Goal: Information Seeking & Learning: Learn about a topic

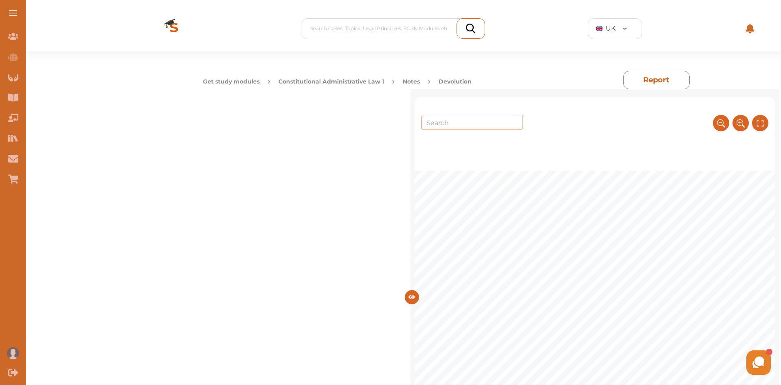
drag, startPoint x: 775, startPoint y: 110, endPoint x: 775, endPoint y: 119, distance: 8.2
click at [775, 119] on div "1 DEVOLUTION Main source of the notes: [PERSON_NAME] and [PERSON_NAME], Public …" at bounding box center [595, 289] width 360 height 385
click at [739, 197] on span "A transferor of power to subordinate elected body on a geographical basis." at bounding box center [617, 199] width 303 height 9
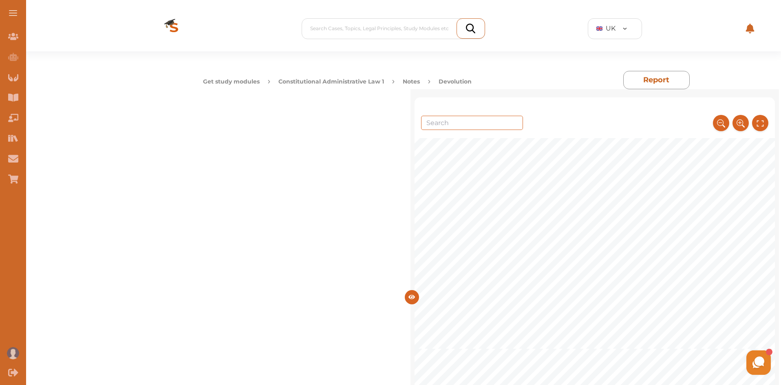
click at [651, 287] on span "[PERSON_NAME]. Affording a degree of" at bounding box center [730, 289] width 166 height 9
click at [637, 261] on span "devolution is a good thing as it is established at a level that is" at bounding box center [634, 255] width 248 height 9
click at [760, 369] on icon at bounding box center [758, 362] width 15 height 15
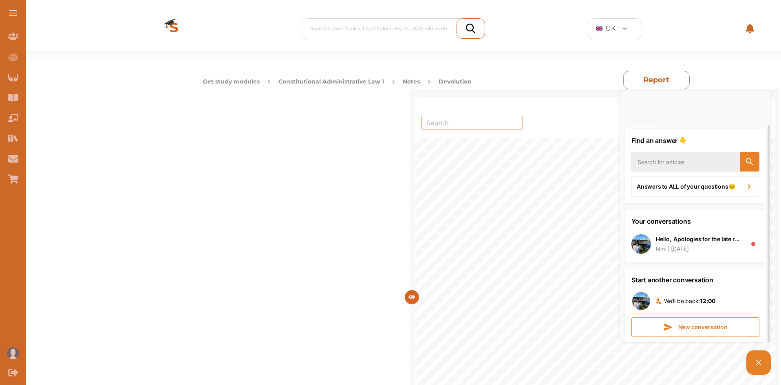
scroll to position [29, 0]
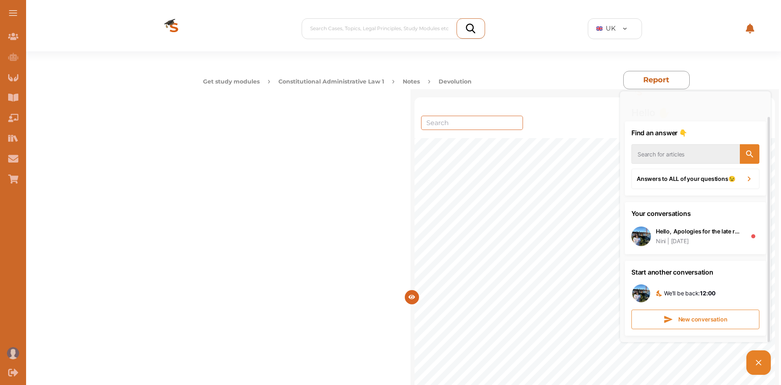
drag, startPoint x: 769, startPoint y: 262, endPoint x: 767, endPoint y: 320, distance: 57.9
click at [767, 320] on div at bounding box center [769, 216] width 4 height 251
click at [719, 231] on div "Hello, Apologies for the late response. We are a small team and we aim to respo…" at bounding box center [699, 232] width 86 height 8
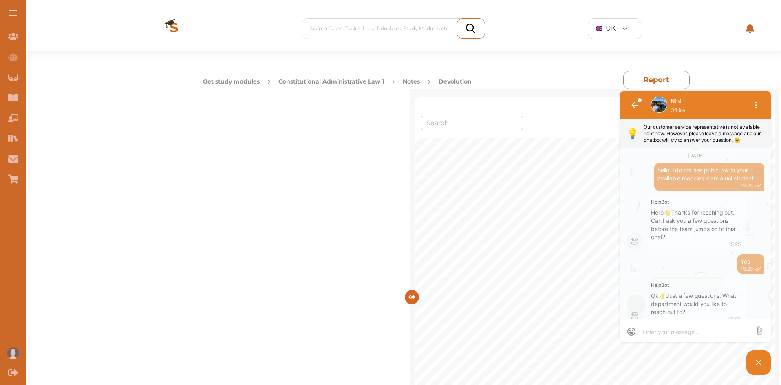
scroll to position [946, 0]
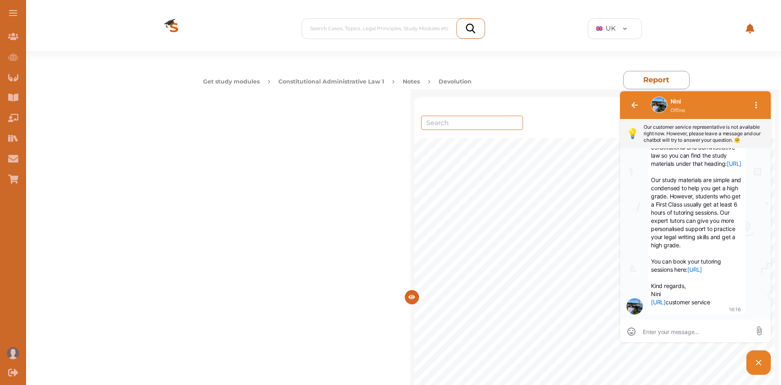
click at [700, 62] on div "Get study modules Constitutional Administrative Law 1 Notes Devolution Report" at bounding box center [446, 70] width 669 height 38
click at [638, 106] on button "button" at bounding box center [635, 105] width 20 height 20
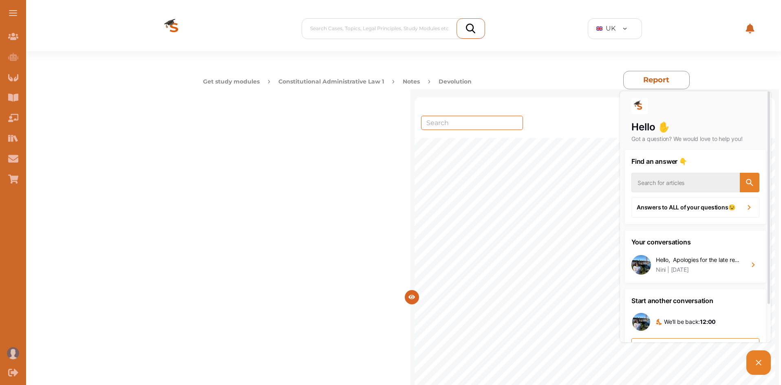
click at [753, 74] on div "Get study modules Constitutional Administrative Law 1 Notes Devolution Report" at bounding box center [446, 70] width 669 height 38
click at [775, 148] on div "1 DEVOLUTION Main source of the notes: [PERSON_NAME] and [PERSON_NAME], Public …" at bounding box center [595, 289] width 360 height 385
click at [760, 359] on icon at bounding box center [759, 363] width 10 height 10
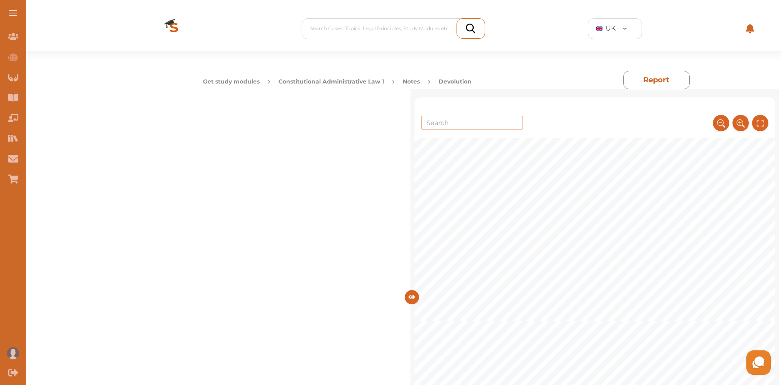
scroll to position [1951, 0]
click at [696, 321] on span at bounding box center [697, 325] width 2 height 9
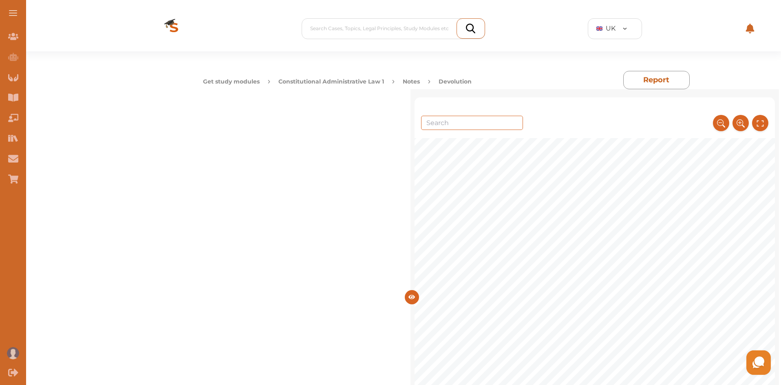
scroll to position [3387, 0]
click at [699, 265] on span "irearms, financial" at bounding box center [714, 265] width 69 height 9
click at [699, 265] on span "arrangement permanent by recognising Scottish Parliament as permanent" at bounding box center [594, 261] width 300 height 9
click at [699, 265] on span "The role of UK ministers in relation to [GEOGRAPHIC_DATA] is very small. Major …" at bounding box center [627, 264] width 366 height 9
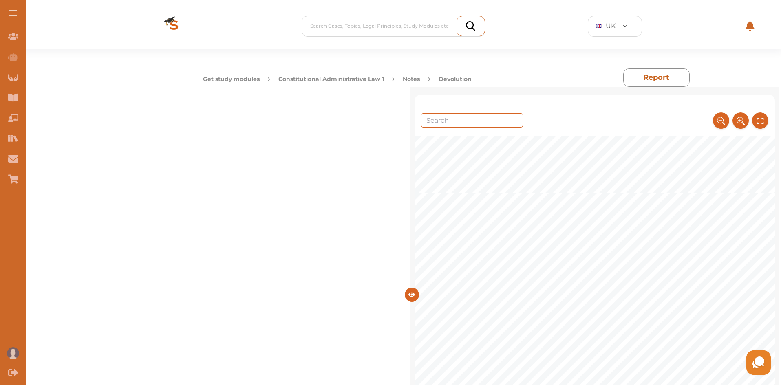
scroll to position [0, 0]
click at [342, 79] on button "Constitutional Administrative Law 1" at bounding box center [331, 81] width 106 height 9
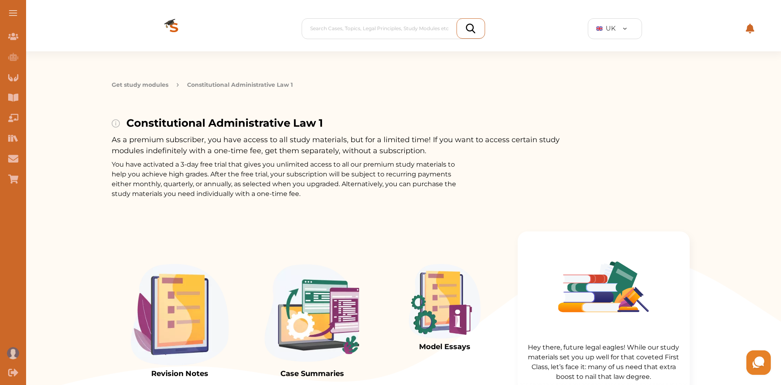
click at [690, 199] on div at bounding box center [637, 177] width 104 height 44
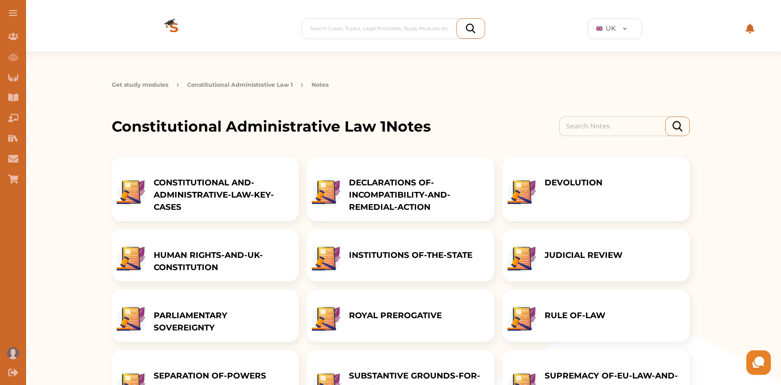
click at [588, 185] on p "DEVOLUTION" at bounding box center [574, 183] width 58 height 12
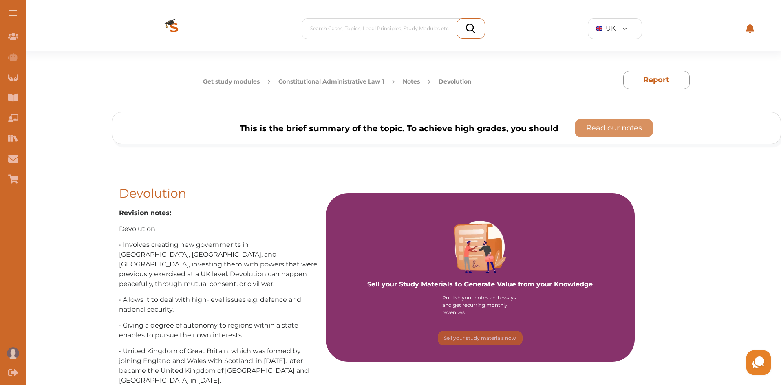
click at [192, 268] on p "• Involves creating new governments in [GEOGRAPHIC_DATA], [GEOGRAPHIC_DATA], an…" at bounding box center [219, 264] width 201 height 49
click at [373, 81] on button "Constitutional Administrative Law 1" at bounding box center [331, 81] width 106 height 9
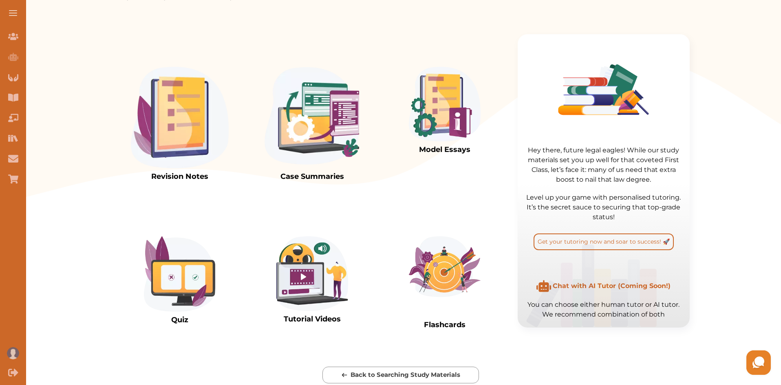
scroll to position [278, 0]
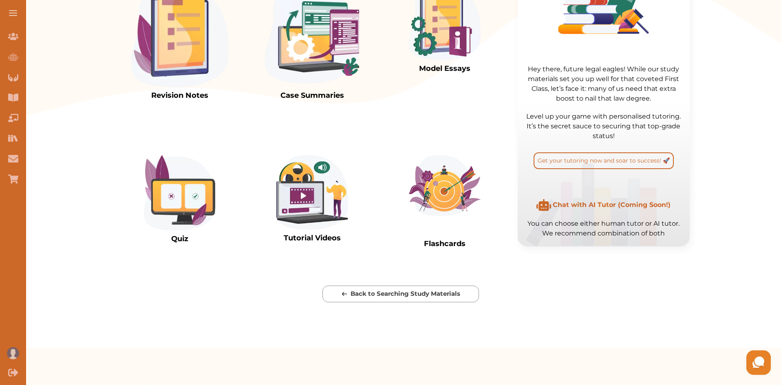
click at [311, 230] on img at bounding box center [312, 192] width 72 height 75
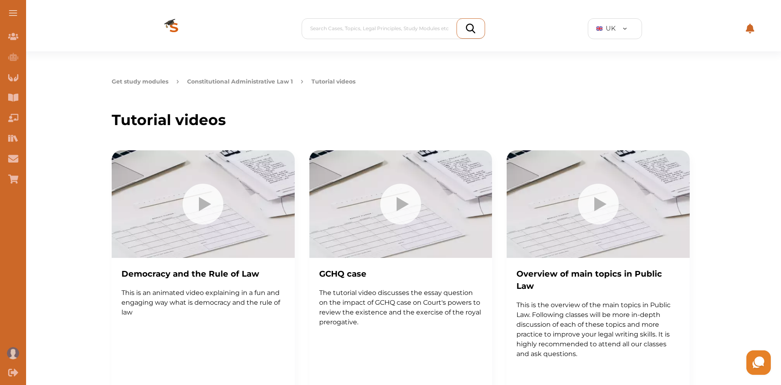
click at [259, 85] on button "Constitutional Administrative Law 1" at bounding box center [240, 81] width 106 height 9
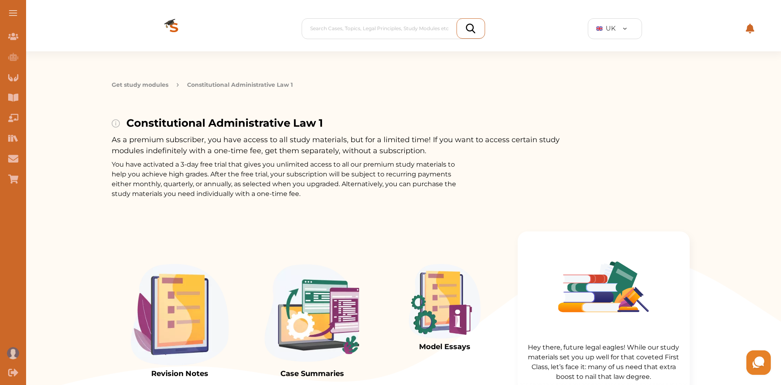
click at [172, 328] on img at bounding box center [180, 315] width 98 height 102
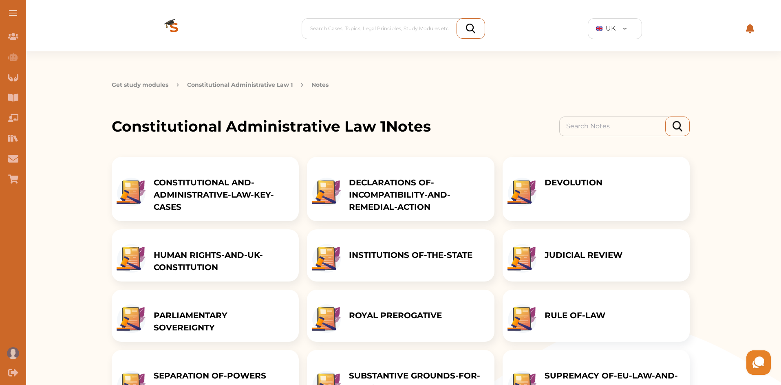
click at [566, 197] on div "DEVOLUTION" at bounding box center [574, 189] width 74 height 64
